Goal: Find specific page/section: Find specific page/section

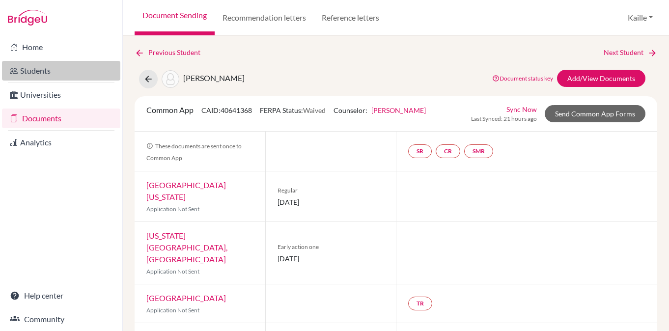
click at [50, 70] on link "Students" at bounding box center [61, 71] width 118 height 20
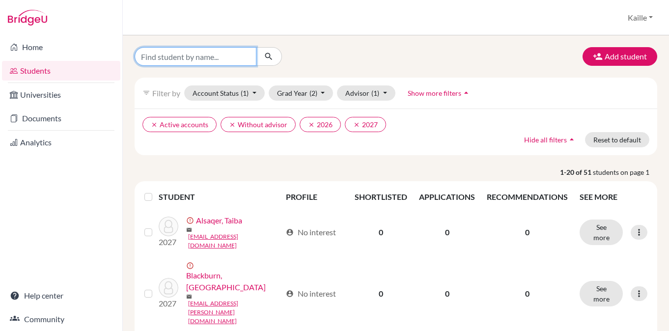
click at [228, 54] on input "Find student by name..." at bounding box center [196, 56] width 122 height 19
type input "haz"
click button "submit" at bounding box center [269, 56] width 26 height 19
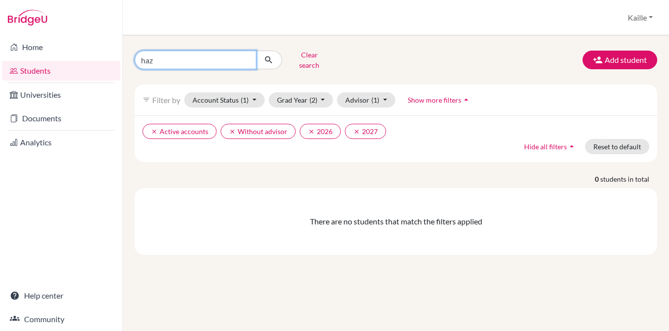
click at [180, 53] on input "haz" at bounding box center [196, 60] width 122 height 19
type input "ha"
click button "submit" at bounding box center [269, 60] width 26 height 19
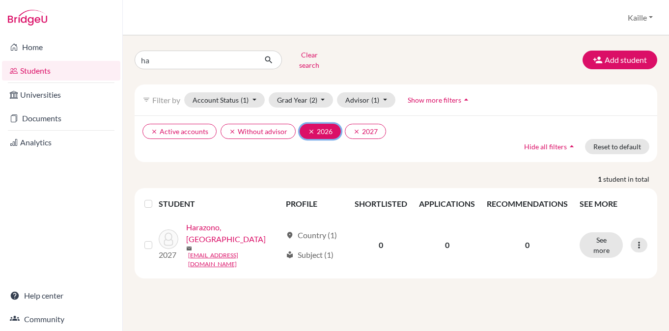
click at [312, 128] on icon "clear" at bounding box center [311, 131] width 7 height 7
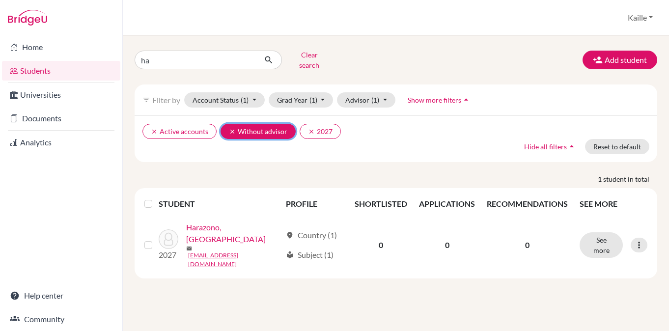
click at [256, 125] on button "clear Without advisor" at bounding box center [258, 131] width 75 height 15
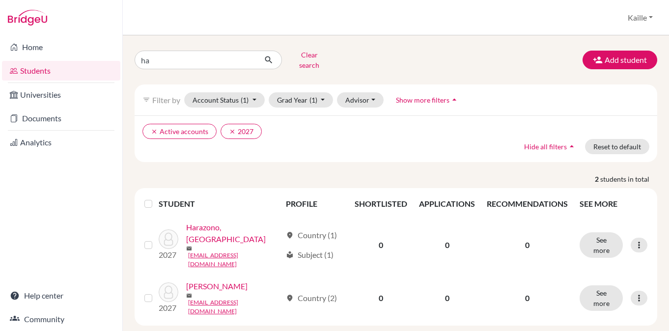
scroll to position [12, 0]
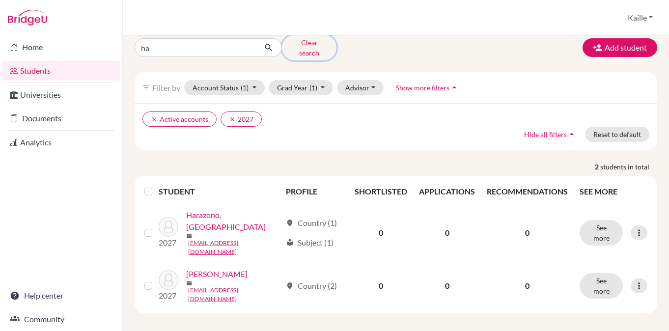
click at [299, 43] on button "Clear search" at bounding box center [309, 48] width 55 height 26
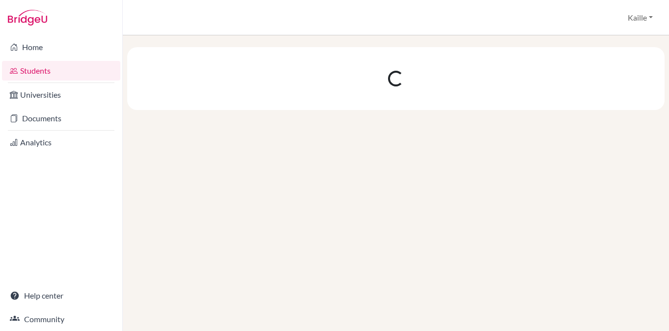
scroll to position [0, 0]
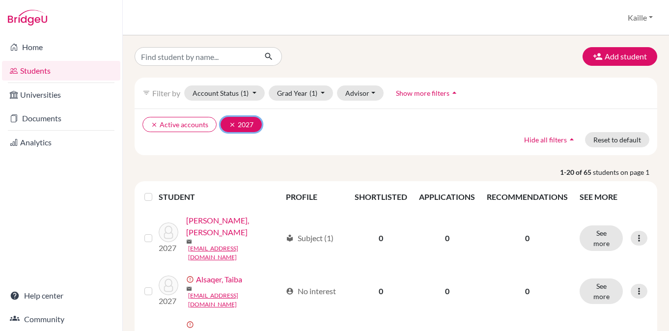
click at [239, 118] on button "clear 2027" at bounding box center [241, 124] width 41 height 15
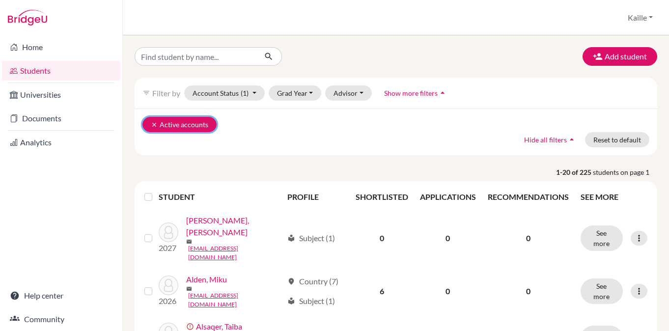
click at [203, 125] on button "clear Active accounts" at bounding box center [180, 124] width 74 height 15
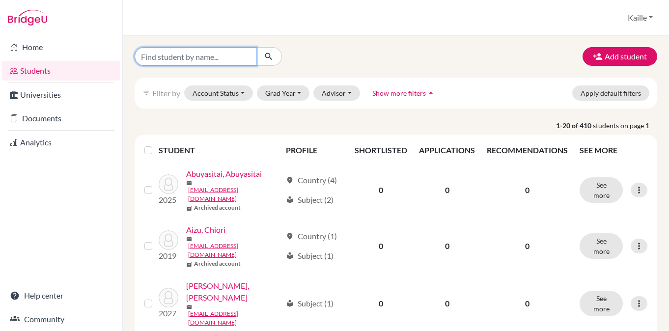
click at [252, 53] on input "Find student by name..." at bounding box center [196, 56] width 122 height 19
type input "haza"
click button "submit" at bounding box center [269, 56] width 26 height 19
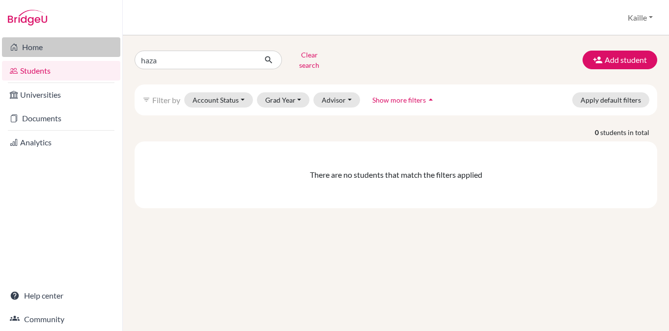
click at [53, 52] on link "Home" at bounding box center [61, 47] width 118 height 20
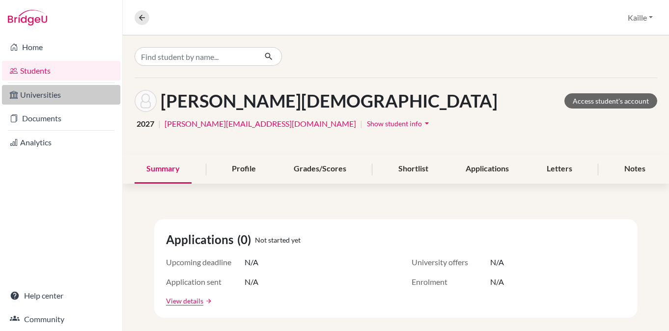
click at [58, 97] on link "Universities" at bounding box center [61, 95] width 118 height 20
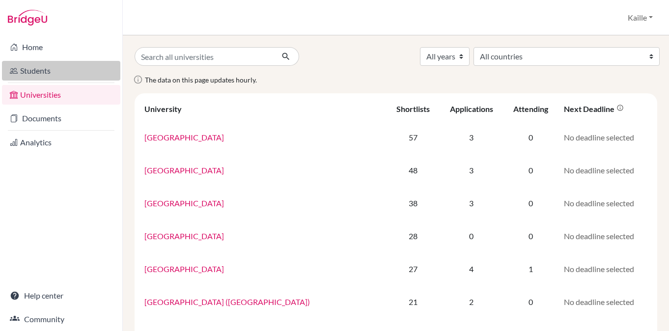
click at [55, 63] on link "Students" at bounding box center [61, 71] width 118 height 20
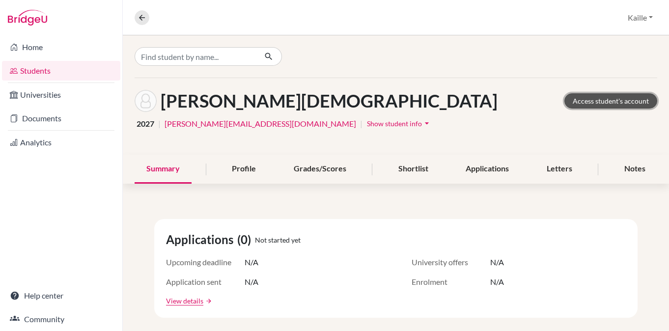
click at [600, 99] on link "Access student's account" at bounding box center [611, 100] width 93 height 15
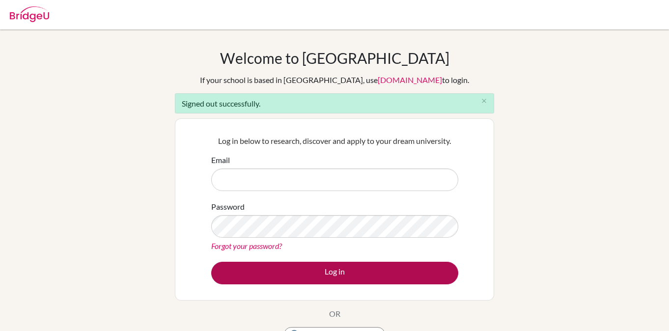
type input "[EMAIL_ADDRESS][PERSON_NAME][DOMAIN_NAME]"
click at [338, 268] on button "Log in" at bounding box center [334, 273] width 247 height 23
